Goal: Entertainment & Leisure: Consume media (video, audio)

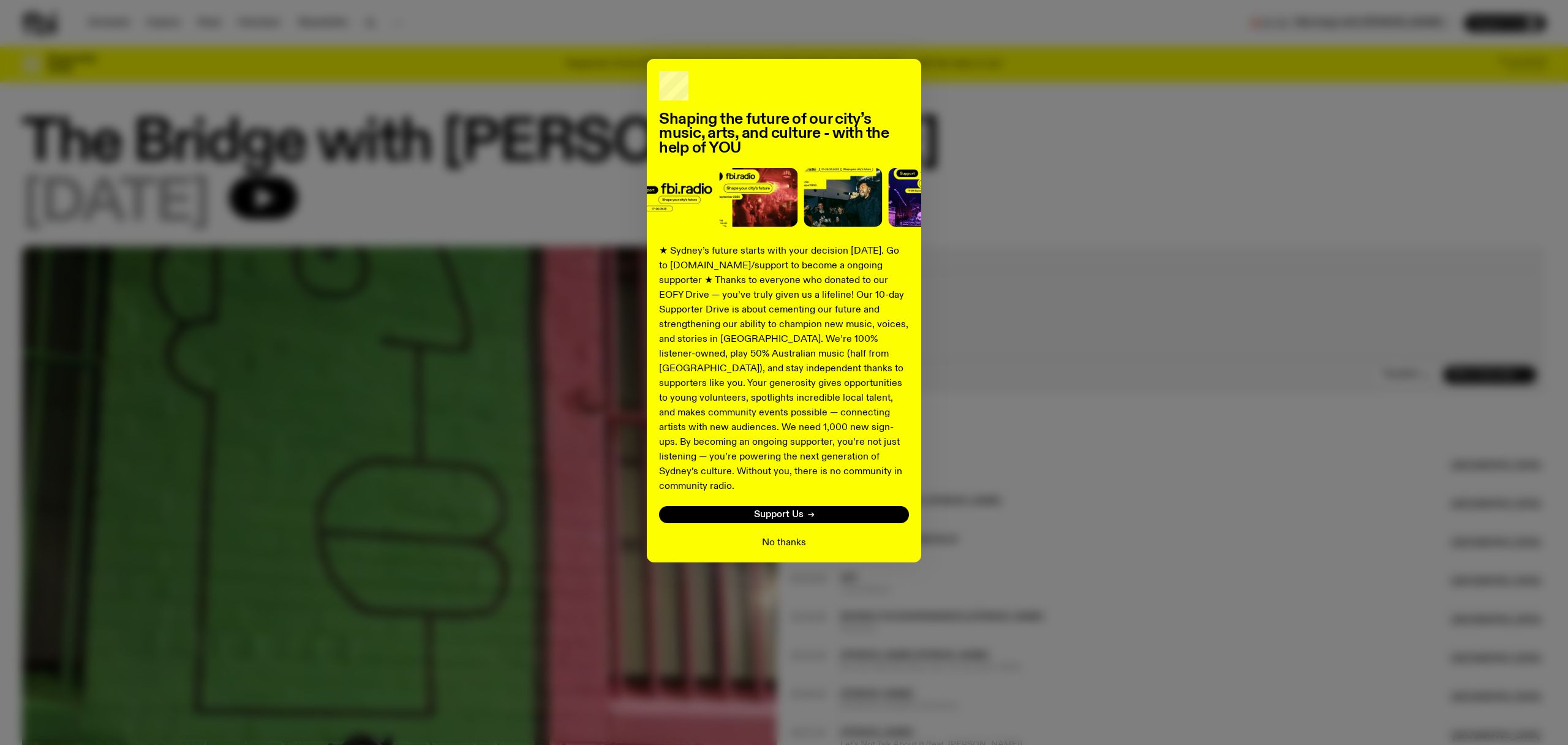
click at [779, 535] on button "No thanks" at bounding box center [784, 542] width 44 height 15
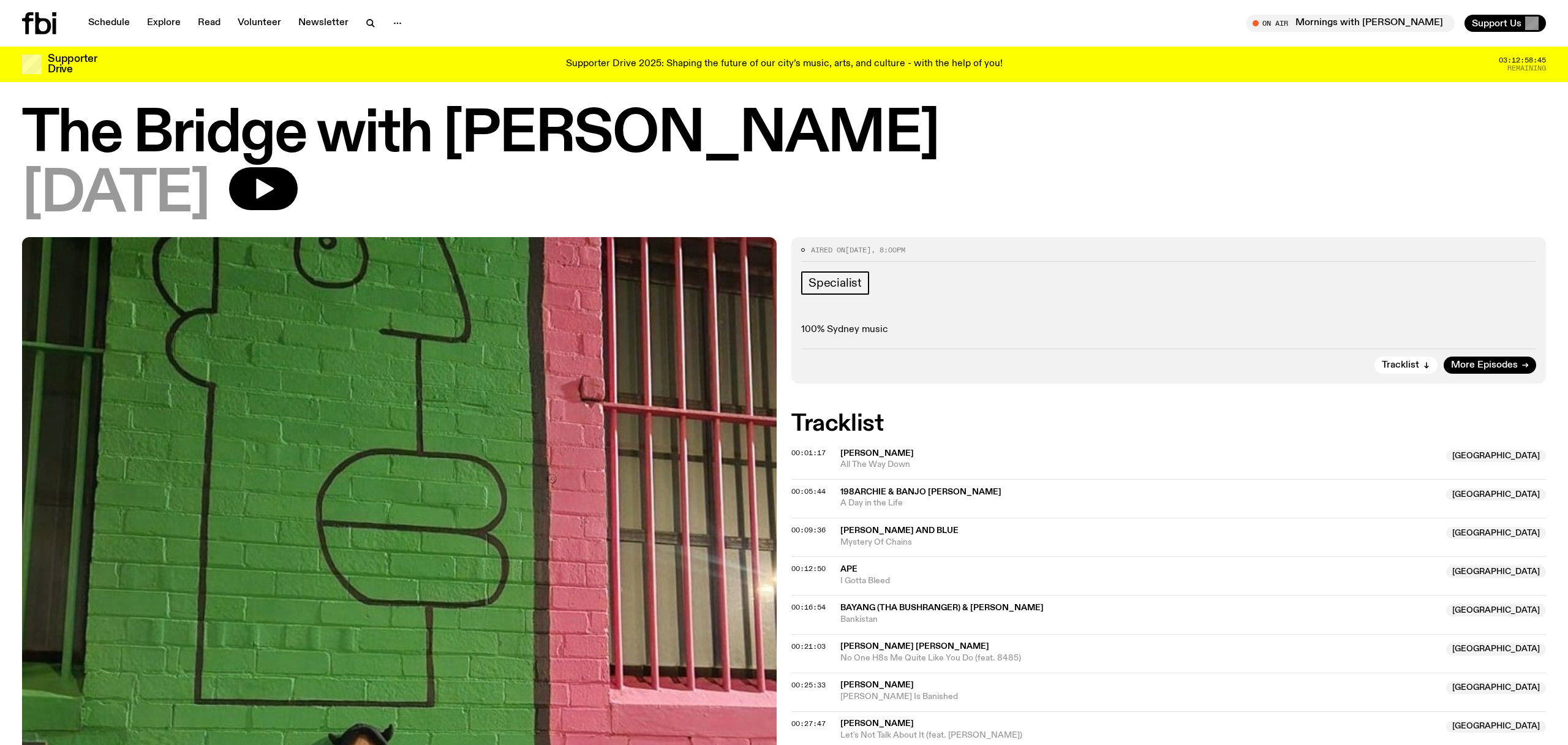
scroll to position [1, 0]
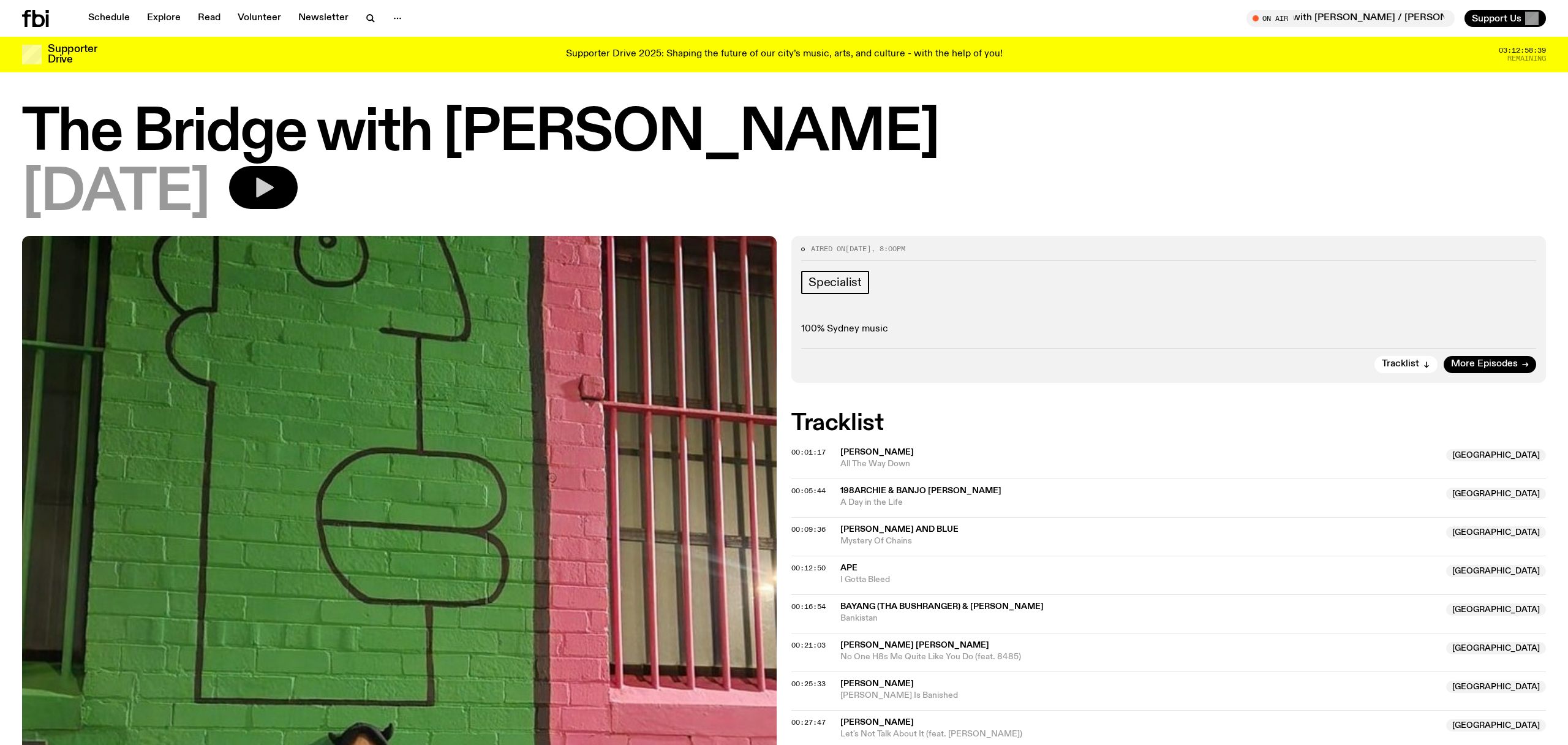
click at [276, 183] on icon "button" at bounding box center [263, 187] width 24 height 24
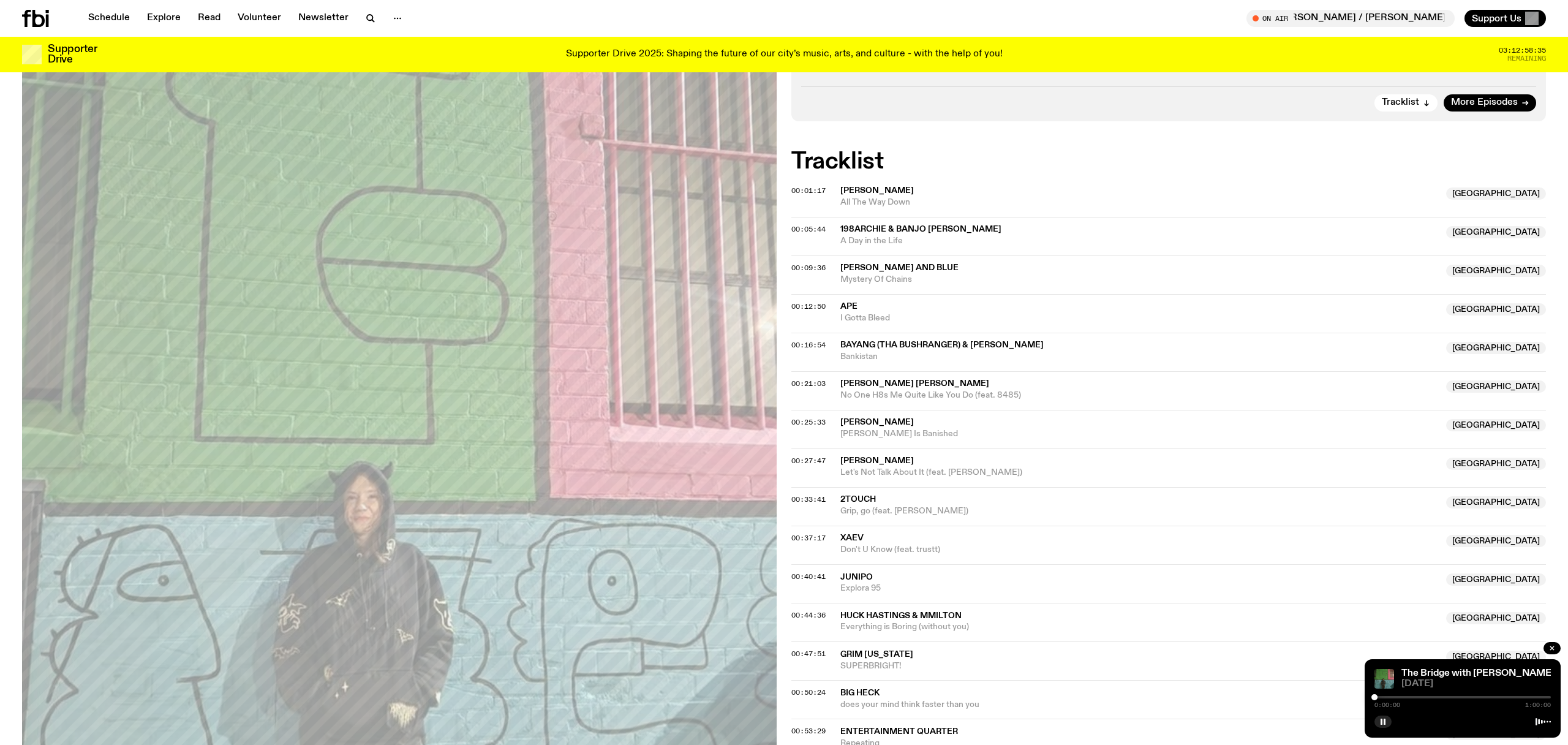
scroll to position [260, 0]
click at [1386, 697] on div at bounding box center [1462, 696] width 176 height 2
click at [1397, 698] on div at bounding box center [1462, 696] width 176 height 2
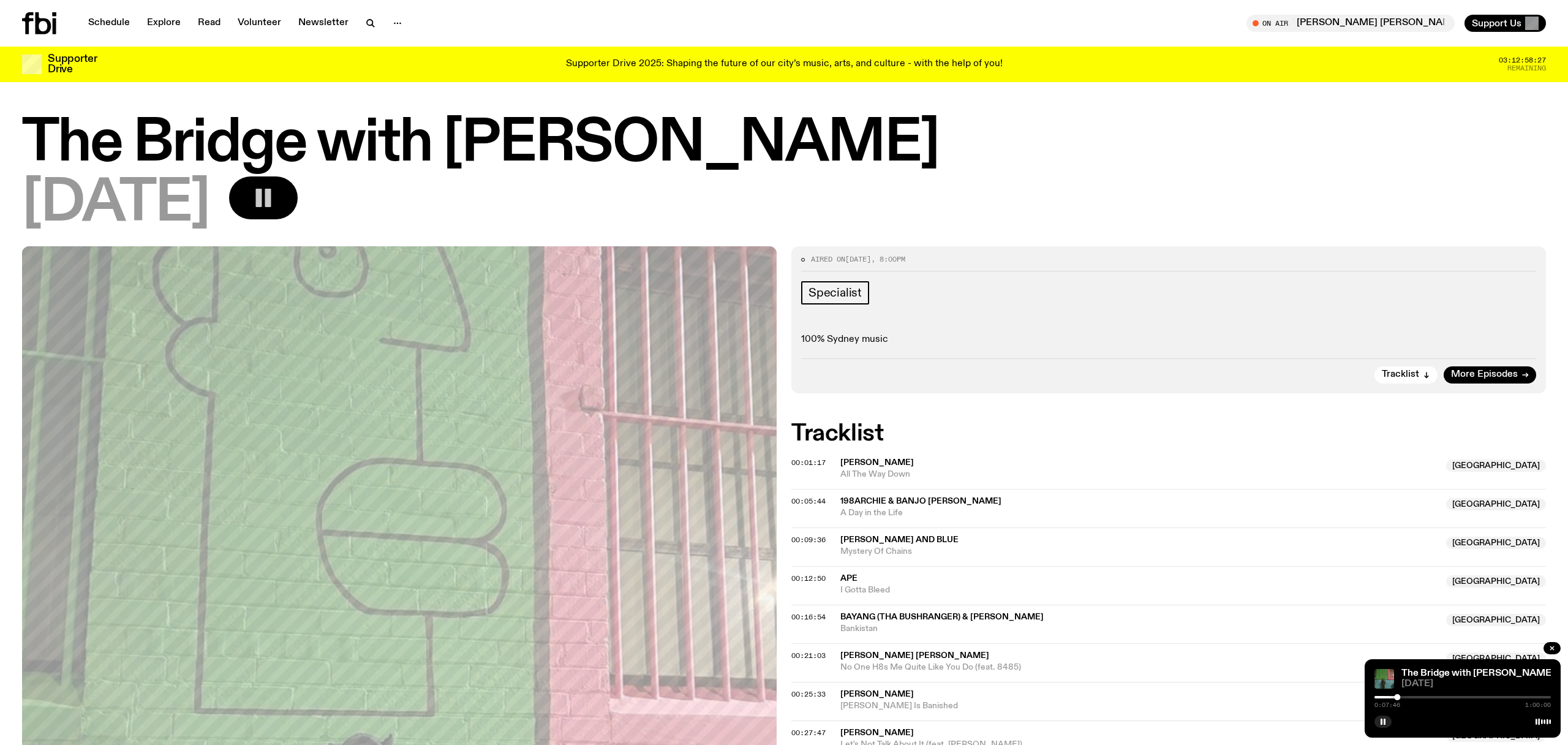
click at [1404, 699] on div "0:07:46 1:00:00" at bounding box center [1462, 700] width 176 height 15
click at [1405, 695] on div "0:07:47 1:00:00" at bounding box center [1462, 700] width 176 height 15
click at [1406, 698] on div "0:07:48 1:00:00" at bounding box center [1462, 700] width 176 height 15
click at [1407, 697] on div at bounding box center [1462, 696] width 176 height 2
click at [1402, 697] on div at bounding box center [1319, 696] width 176 height 2
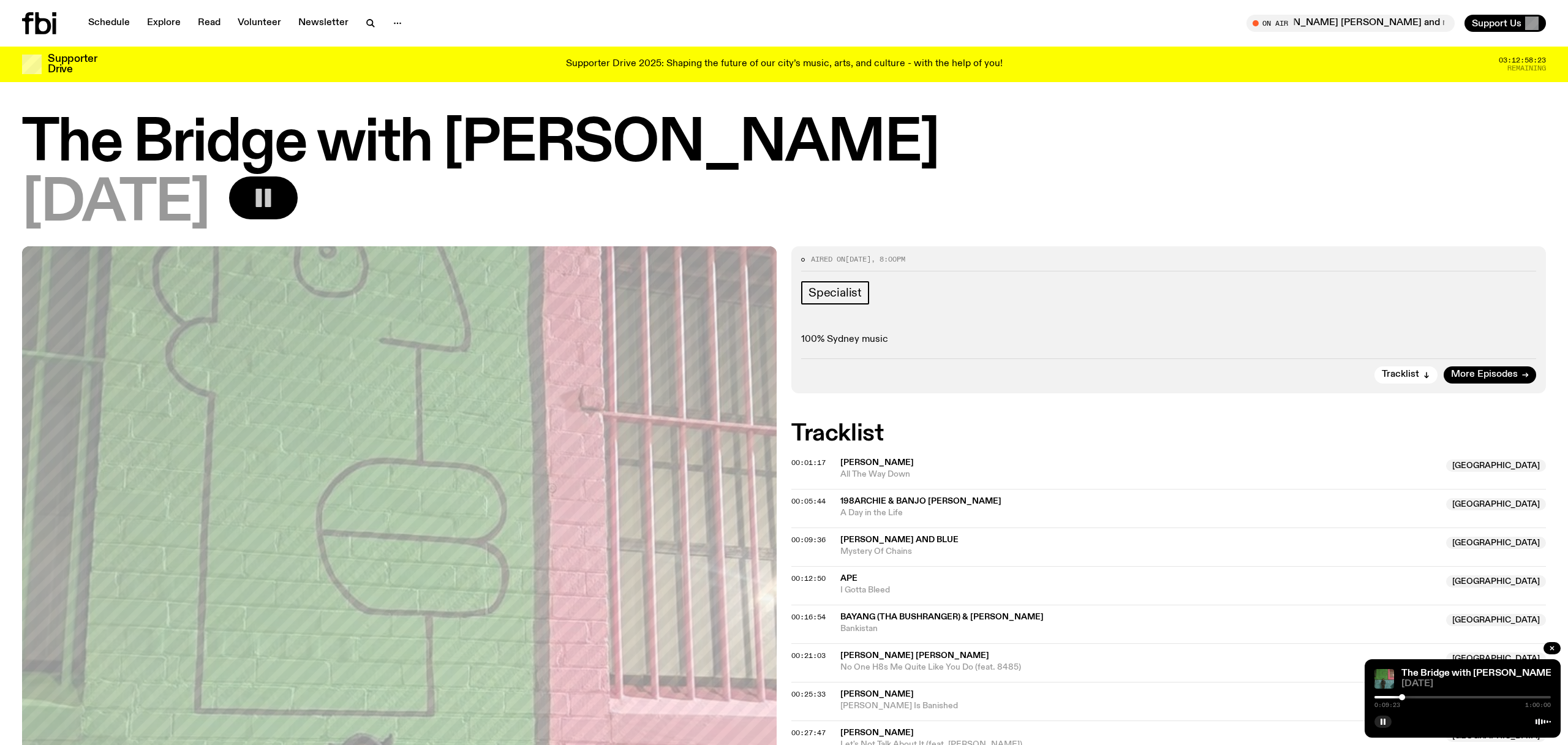
click at [1396, 697] on div at bounding box center [1313, 696] width 176 height 2
click at [1400, 698] on div at bounding box center [1401, 697] width 6 height 6
click at [1407, 696] on div at bounding box center [1462, 696] width 176 height 2
click at [1412, 696] on div at bounding box center [1462, 696] width 176 height 2
click at [1411, 698] on div at bounding box center [1412, 697] width 6 height 6
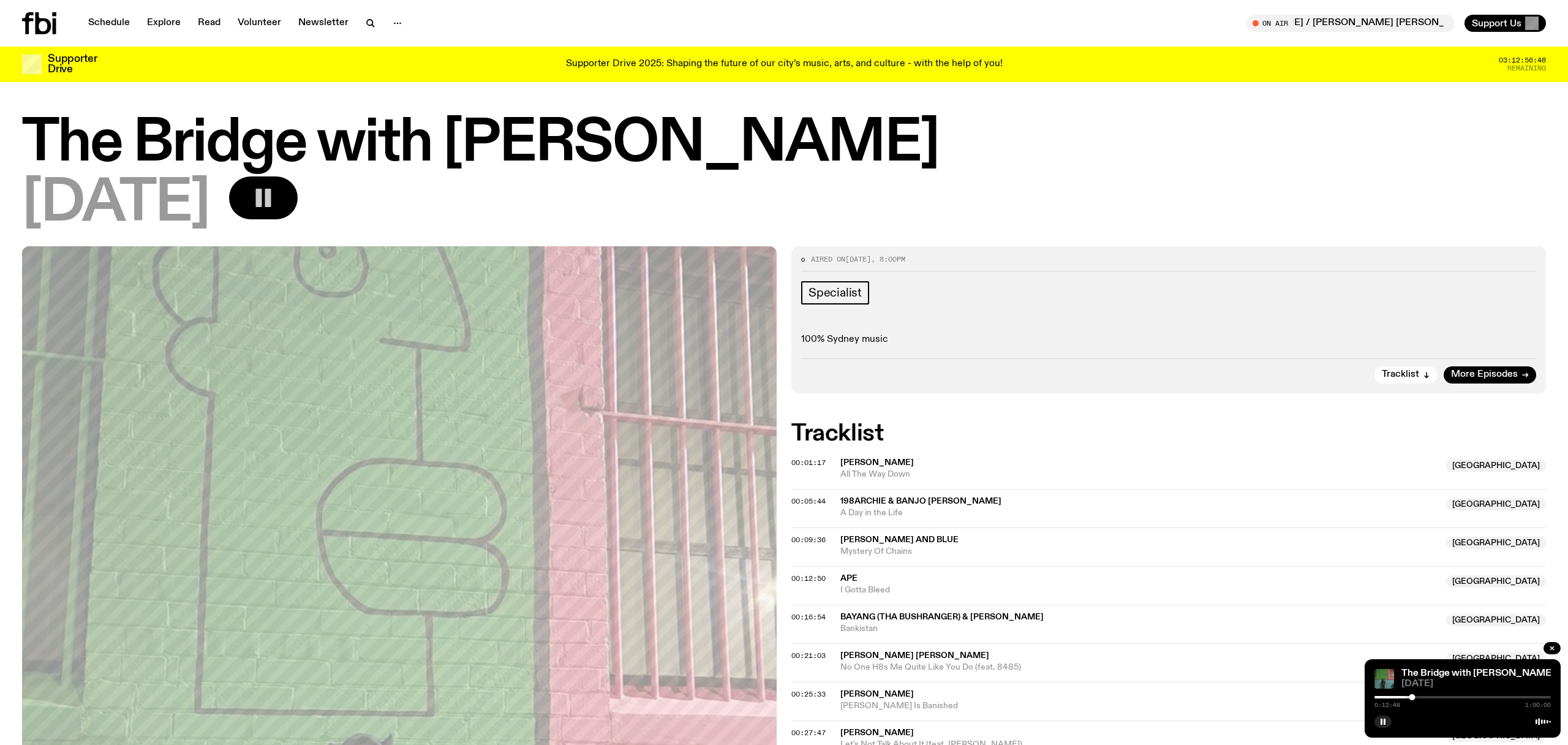
click at [1414, 697] on div at bounding box center [1412, 697] width 6 height 6
click at [1418, 696] on div at bounding box center [1462, 696] width 176 height 2
click at [1420, 696] on div at bounding box center [1418, 697] width 6 height 6
click at [1424, 696] on div at bounding box center [1462, 696] width 176 height 2
click at [1429, 696] on div at bounding box center [1462, 696] width 176 height 2
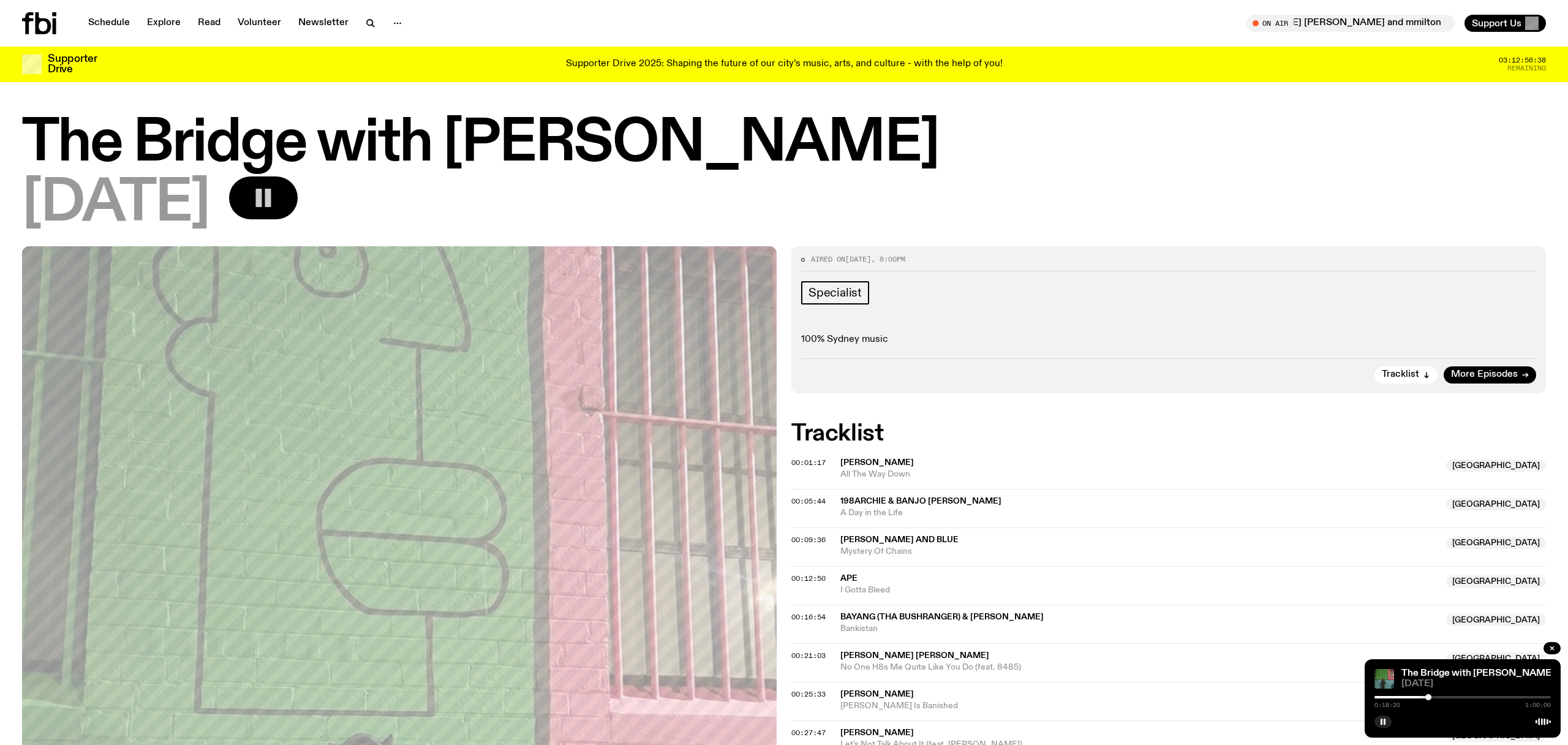
click at [1431, 696] on div at bounding box center [1429, 697] width 6 height 6
click at [1436, 696] on div at bounding box center [1462, 696] width 176 height 2
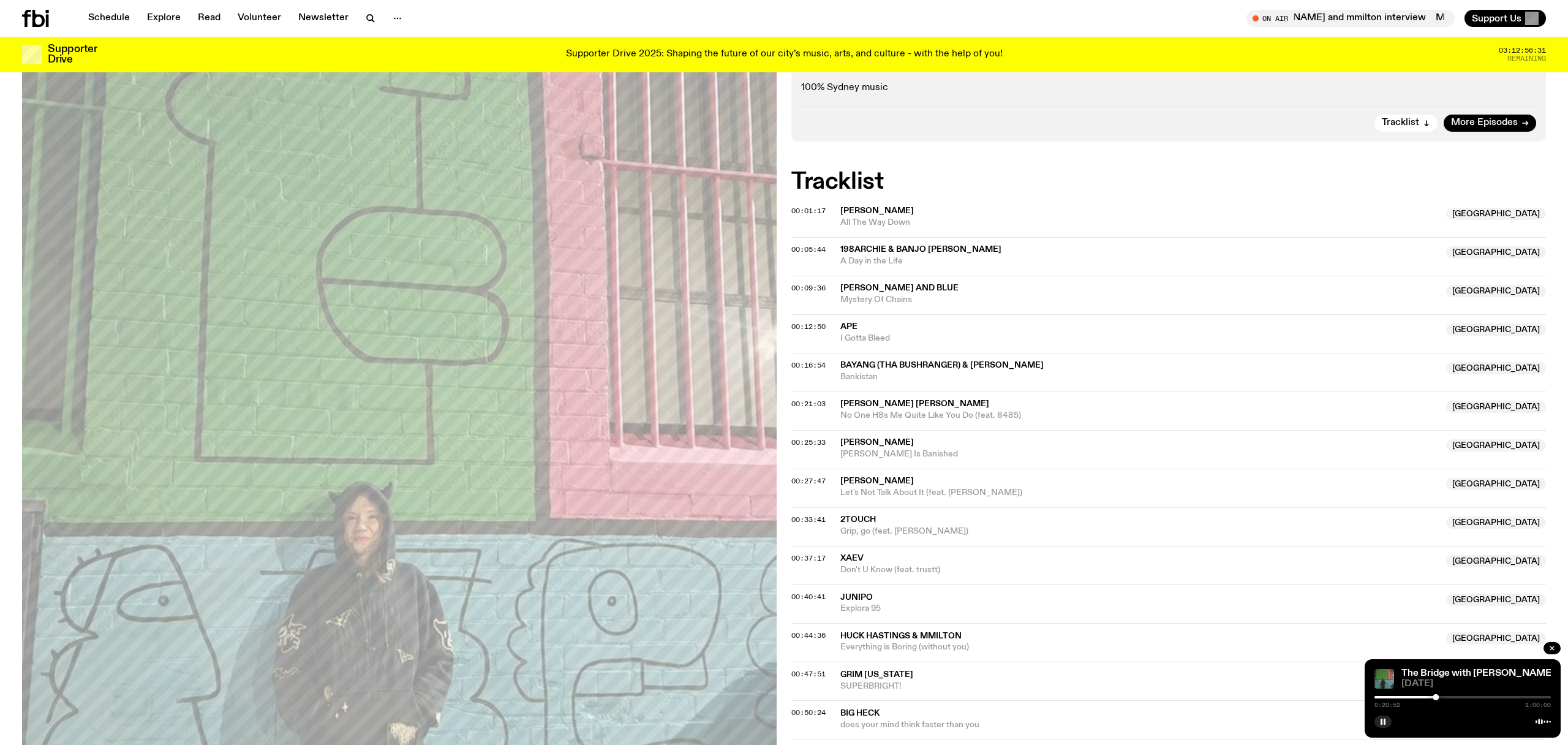
scroll to position [248, 0]
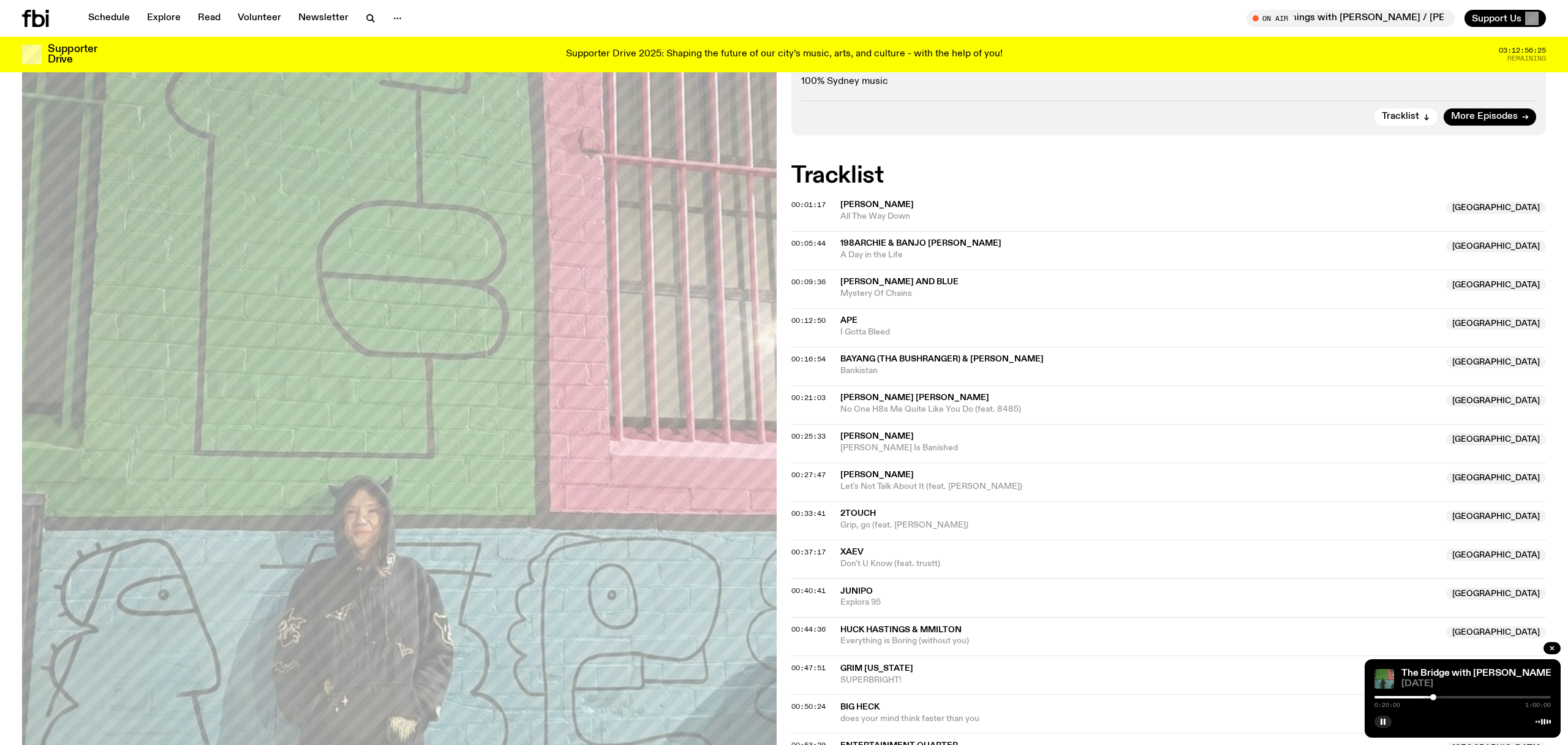
click at [1433, 696] on div at bounding box center [1433, 697] width 6 height 6
click at [1433, 696] on div at bounding box center [1433, 697] width 6 height 6
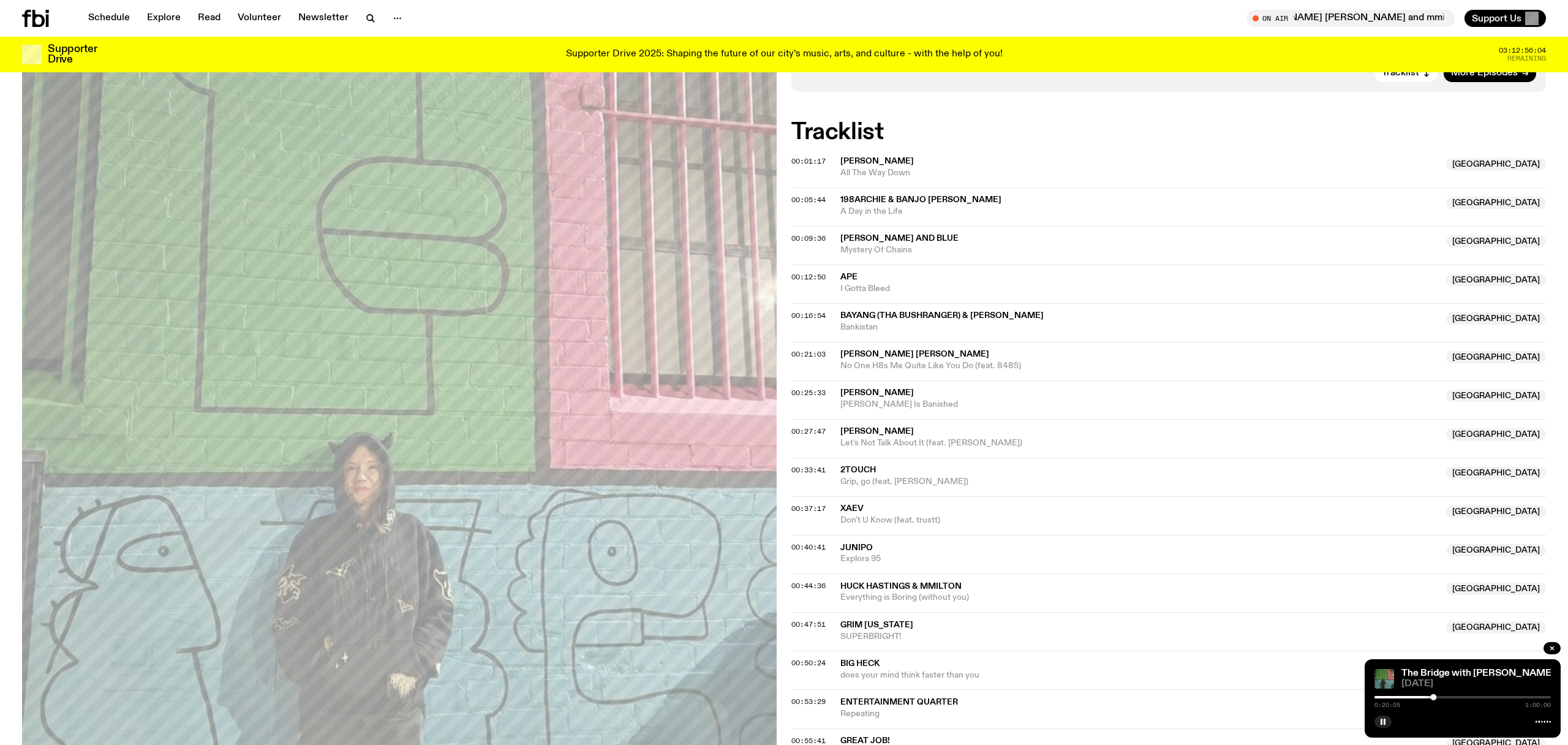
scroll to position [294, 0]
click at [1380, 722] on icon "button" at bounding box center [1382, 721] width 7 height 7
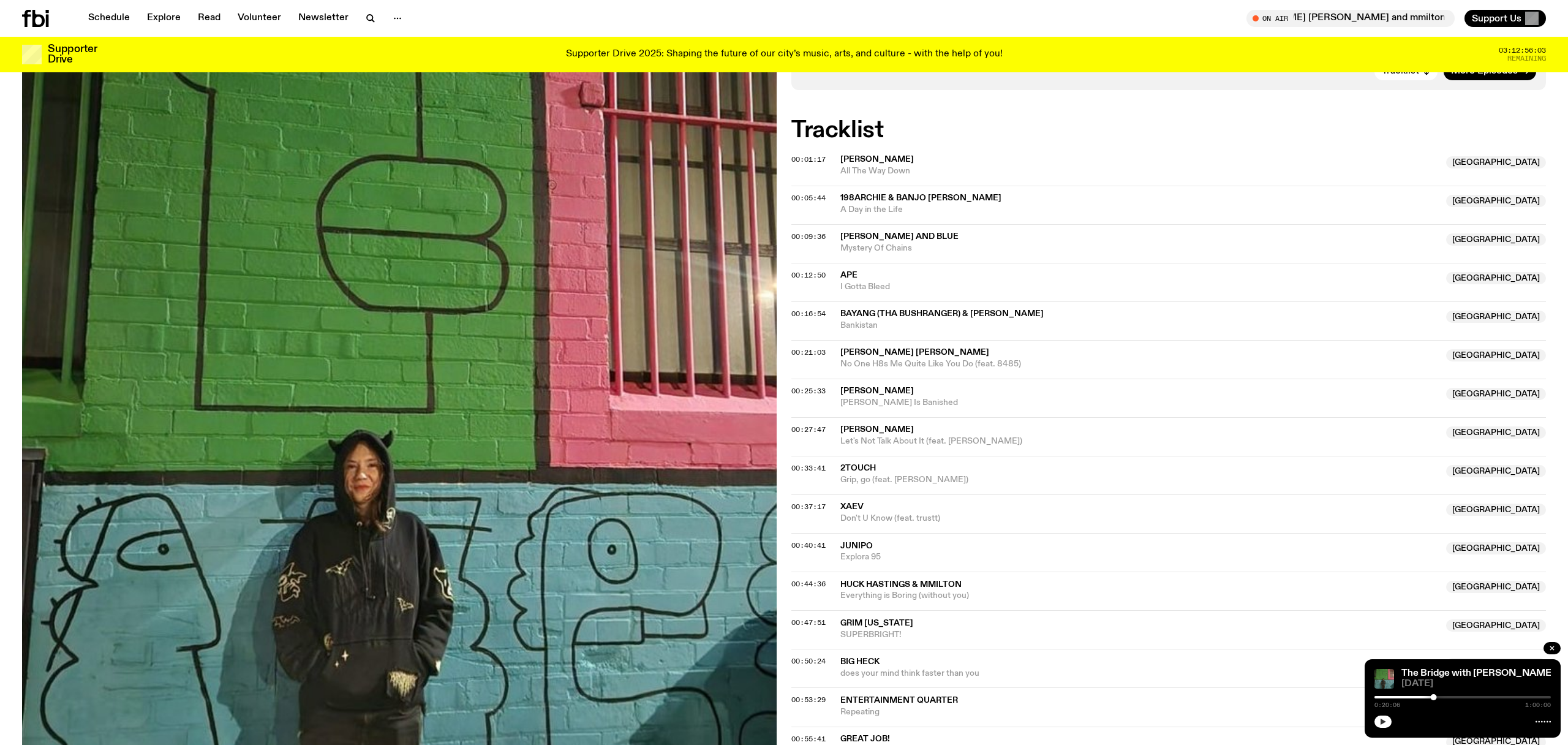
scroll to position [0, 0]
